Goal: Task Accomplishment & Management: Use online tool/utility

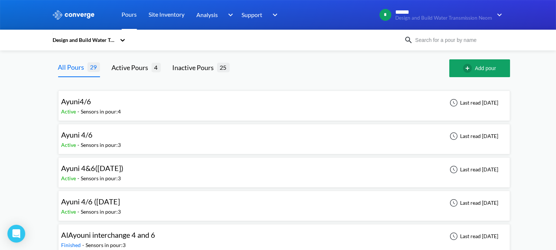
click at [130, 13] on link "Pours" at bounding box center [129, 15] width 15 height 30
click at [132, 19] on link "Pours" at bounding box center [129, 15] width 15 height 30
click at [130, 15] on link "Pours" at bounding box center [129, 15] width 15 height 30
click at [133, 137] on div "Ayuni 4/6 Active - Sensors in pour: 3 Last read [DATE]" at bounding box center [284, 139] width 445 height 24
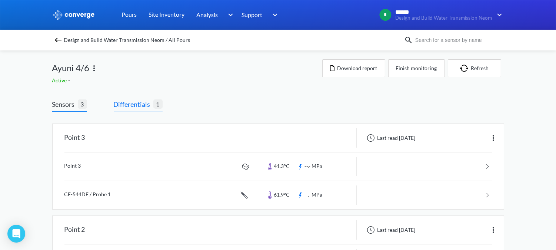
click at [149, 102] on span "Differentials" at bounding box center [134, 104] width 40 height 10
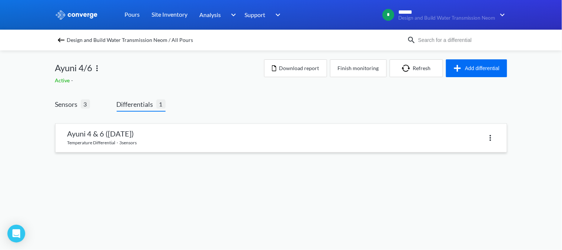
click at [167, 143] on link at bounding box center [281, 138] width 451 height 28
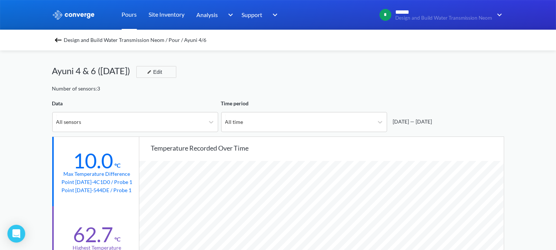
click at [132, 17] on link "Pours" at bounding box center [129, 15] width 15 height 30
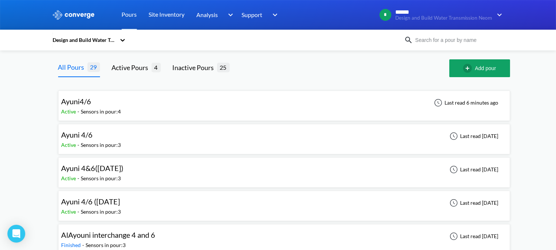
click at [133, 110] on div "Ayuni4/6 Active - Sensors in pour: 4 Last read 6 minutes ago" at bounding box center [284, 106] width 445 height 24
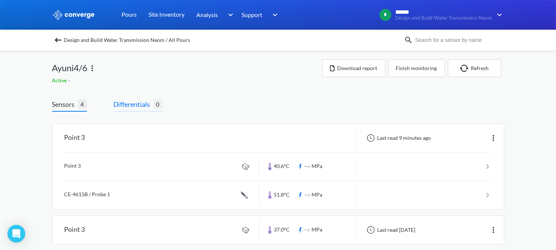
click at [145, 108] on span "Differentials" at bounding box center [134, 104] width 40 height 10
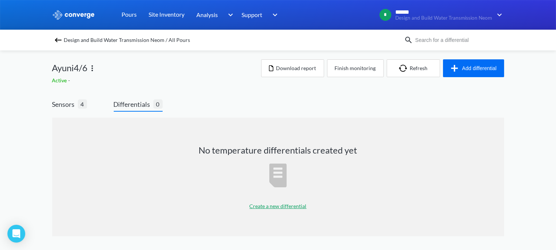
click at [265, 204] on p "Create a new differential" at bounding box center [278, 206] width 57 height 8
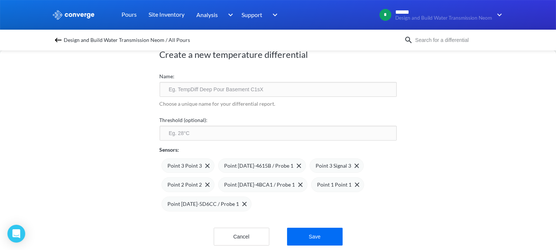
scroll to position [36, 0]
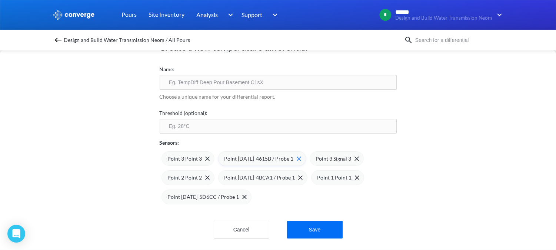
click at [297, 156] on img at bounding box center [299, 158] width 4 height 4
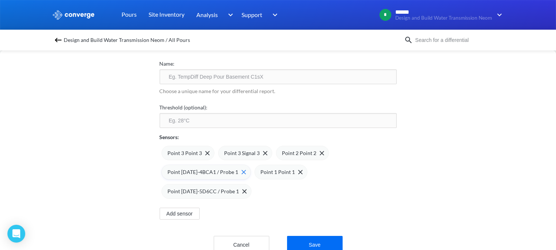
click at [242, 172] on img at bounding box center [244, 172] width 4 height 4
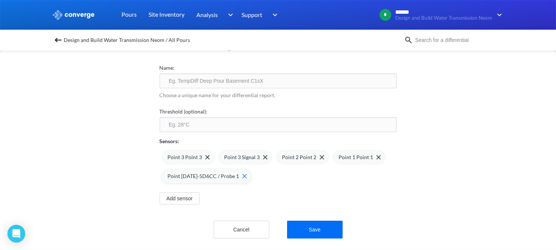
click at [242, 174] on img at bounding box center [244, 176] width 4 height 4
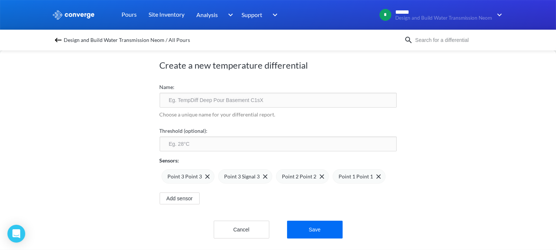
click at [195, 100] on input "text" at bounding box center [278, 100] width 237 height 15
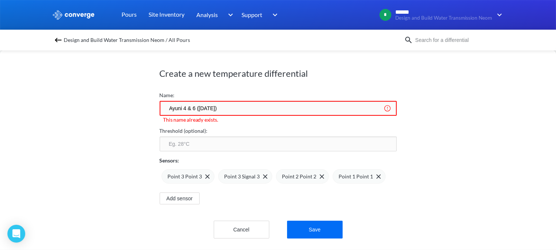
scroll to position [10, 0]
click at [204, 105] on input "Ayuni 4 & 6 ([DATE])" at bounding box center [278, 108] width 237 height 15
click at [210, 102] on input "Ayuni 4 & 6 ([DATE])" at bounding box center [278, 108] width 237 height 15
click at [209, 101] on input "Ayuni 4 & 6 ([DATE])" at bounding box center [278, 108] width 237 height 15
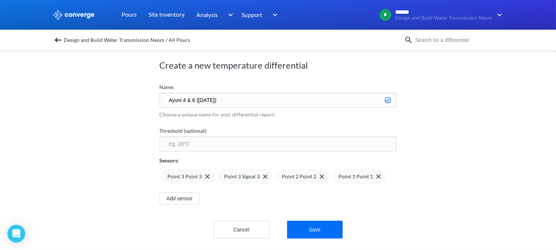
drag, startPoint x: 205, startPoint y: 94, endPoint x: 198, endPoint y: 93, distance: 7.3
click at [198, 93] on input "Ayuni 4 & 6 ([DATE])" at bounding box center [278, 100] width 237 height 15
type input "Ayuni 4 & 6 ([DATE])"
click at [175, 142] on input "number" at bounding box center [278, 143] width 237 height 15
type input "70"
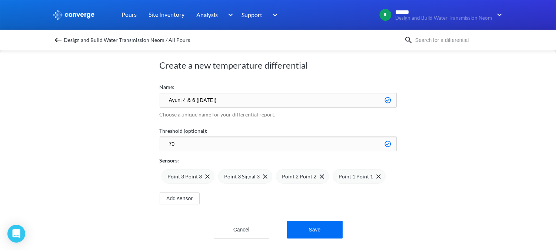
click at [138, 139] on div "Create a new temperature differential Name: [PERSON_NAME] 4 & 6 ([DATE]) Choose…" at bounding box center [278, 150] width 556 height 200
drag, startPoint x: 204, startPoint y: 92, endPoint x: 196, endPoint y: 91, distance: 8.6
click at [196, 93] on input "Ayuni 4 & 6 ([DATE])" at bounding box center [278, 100] width 237 height 15
click at [205, 94] on input "Ayuni 4 & 6 ([DATE])" at bounding box center [278, 100] width 237 height 15
type input "Ayuni 4 & 6 ([DATE])"
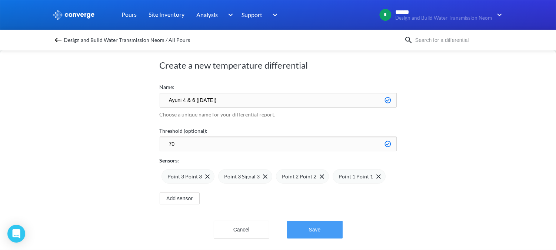
click at [309, 226] on button "Save" at bounding box center [315, 229] width 56 height 18
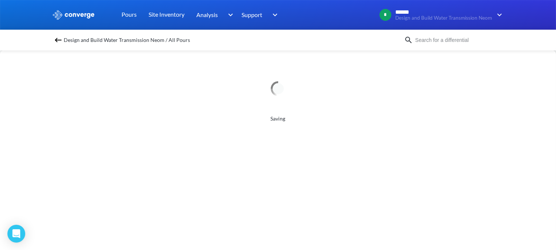
scroll to position [0, 0]
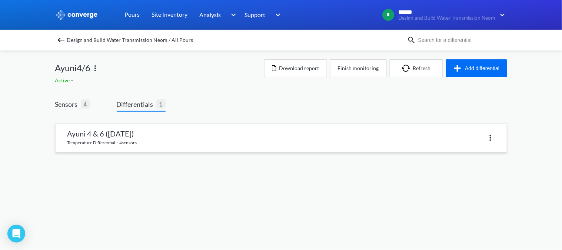
click at [169, 139] on link at bounding box center [281, 138] width 451 height 28
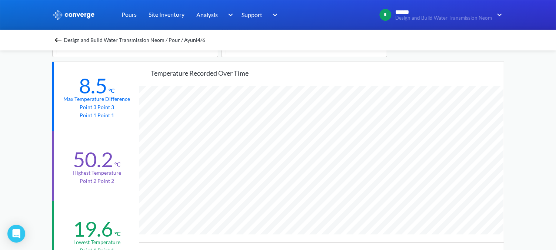
scroll to position [82, 0]
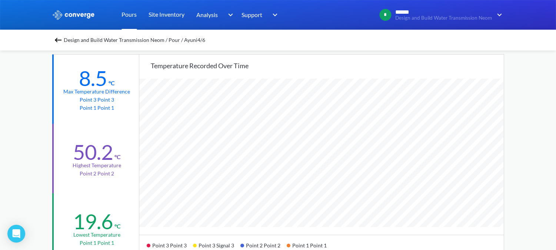
click at [124, 17] on link "Pours" at bounding box center [129, 15] width 15 height 30
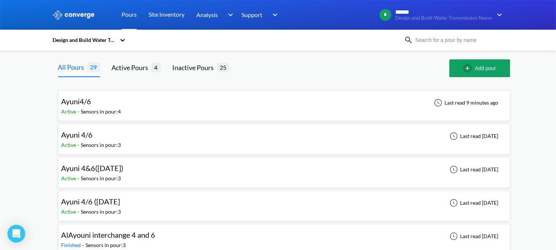
click at [113, 105] on div "Ayuni4/6" at bounding box center [92, 101] width 60 height 11
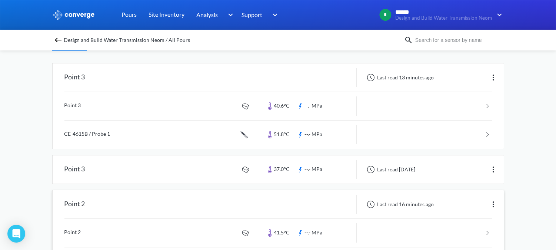
scroll to position [69, 0]
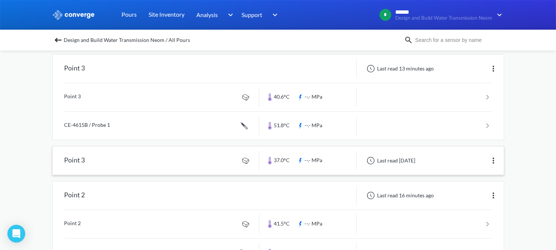
click at [494, 159] on img at bounding box center [493, 160] width 9 height 9
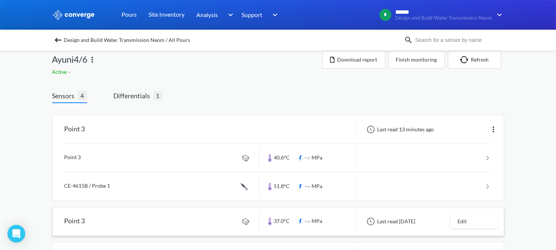
scroll to position [0, 0]
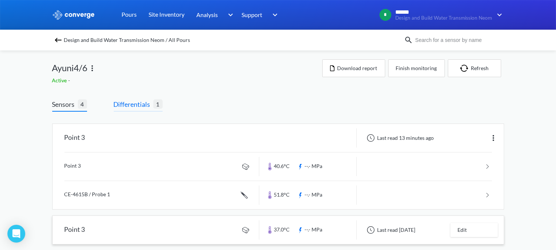
click at [146, 108] on span "Differentials" at bounding box center [134, 104] width 40 height 10
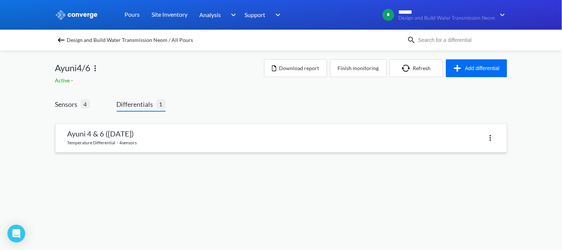
click at [152, 137] on link at bounding box center [281, 138] width 451 height 28
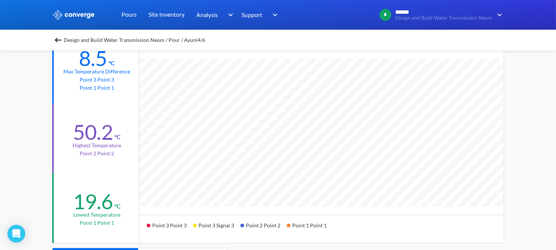
scroll to position [41, 0]
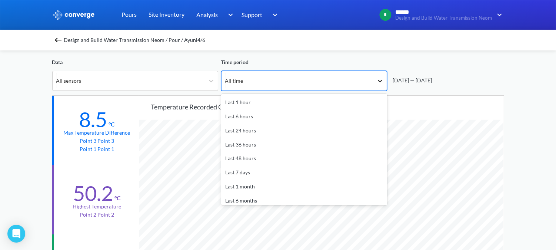
click at [377, 80] on icon at bounding box center [380, 80] width 7 height 7
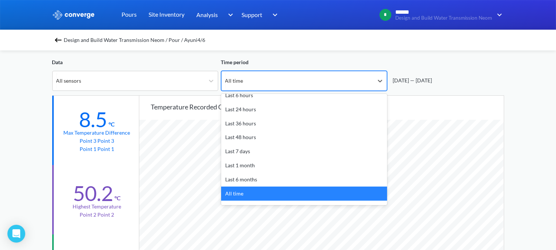
scroll to position [32, 0]
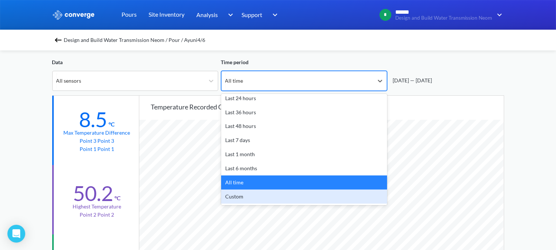
click at [250, 190] on div "Custom" at bounding box center [304, 196] width 166 height 14
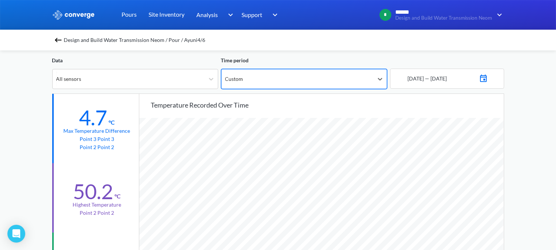
scroll to position [41, 0]
